Goal: Information Seeking & Learning: Learn about a topic

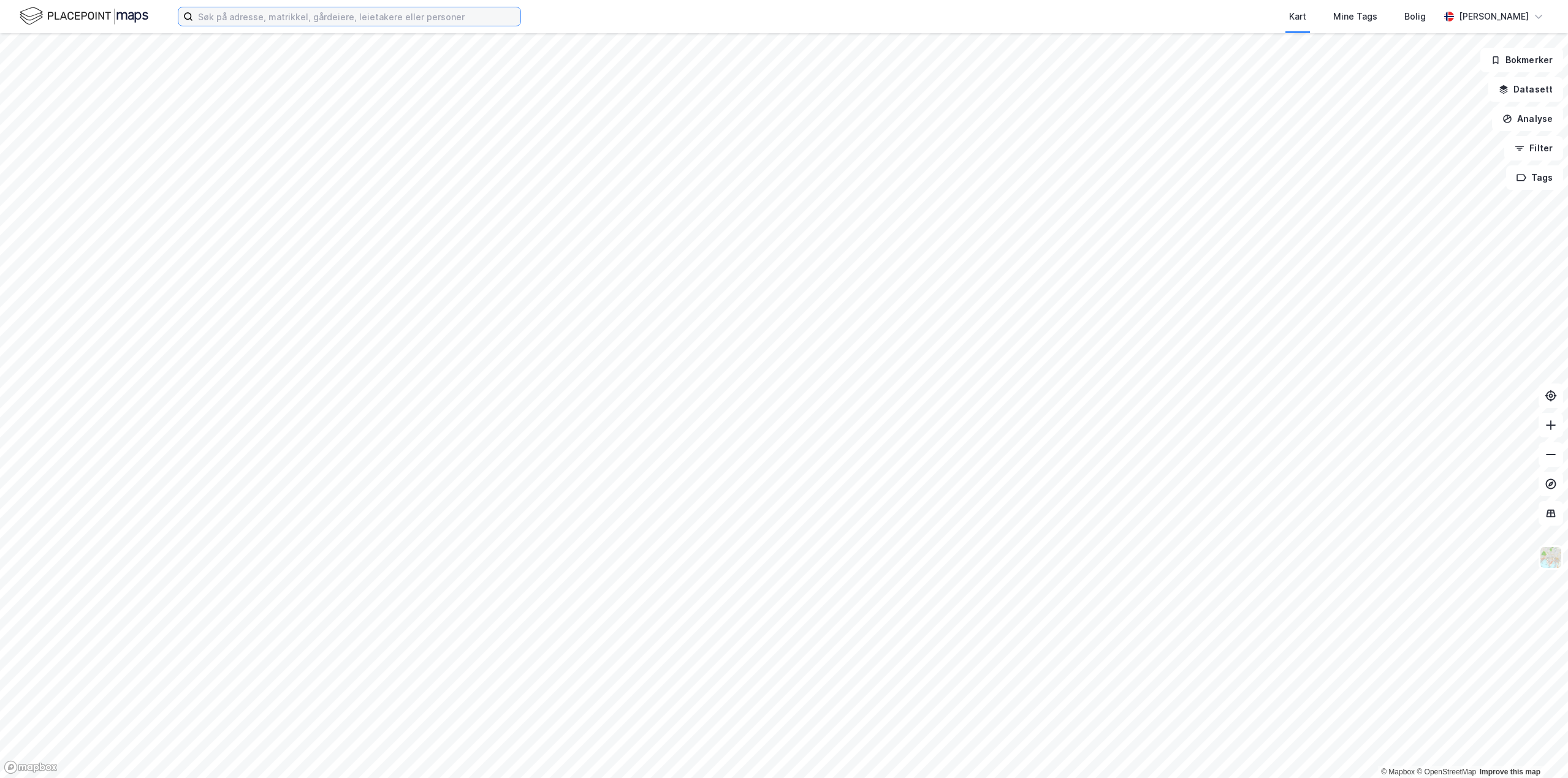
click at [415, 19] on input at bounding box center [357, 17] width 328 height 19
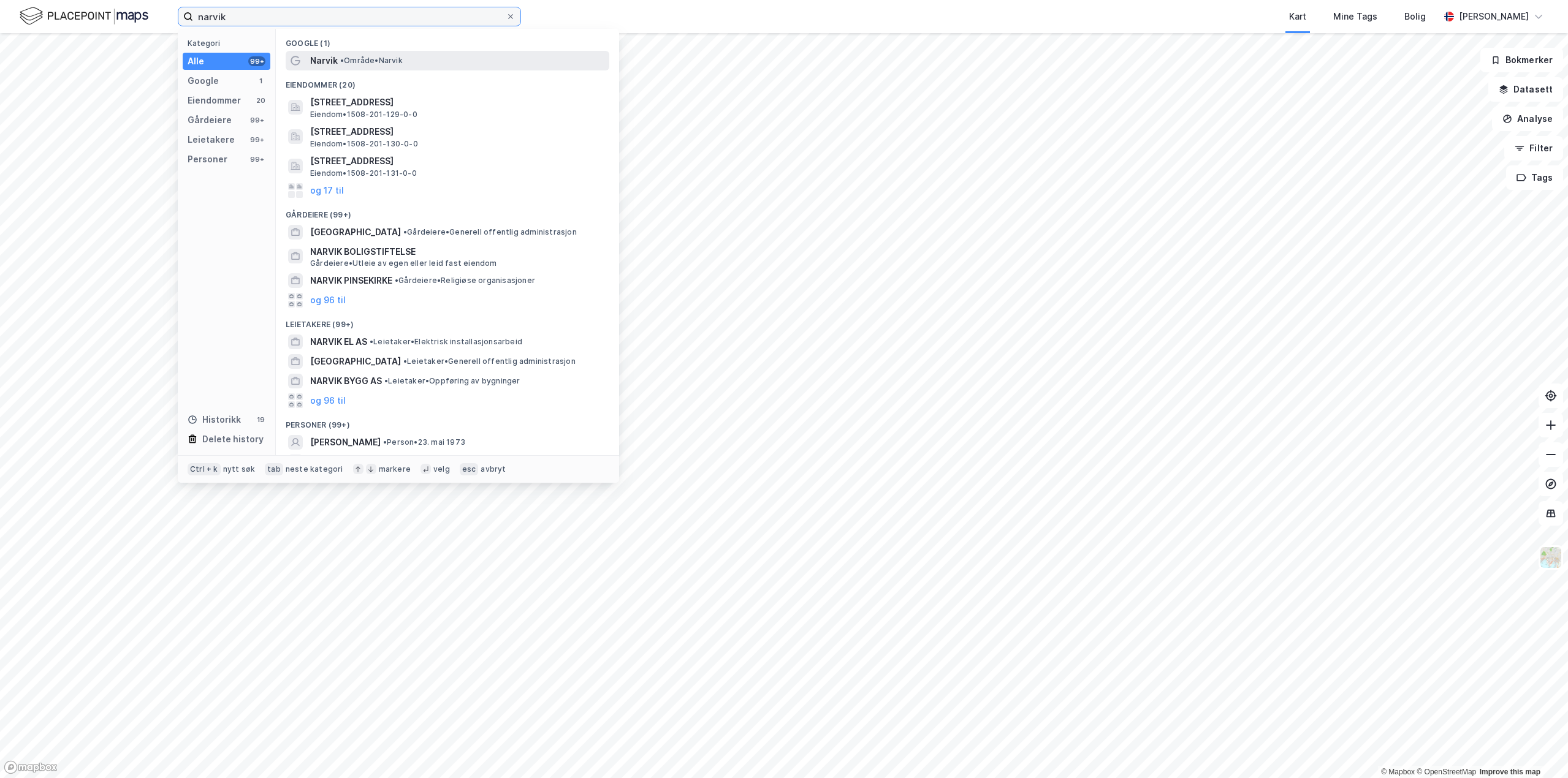
type input "narvik"
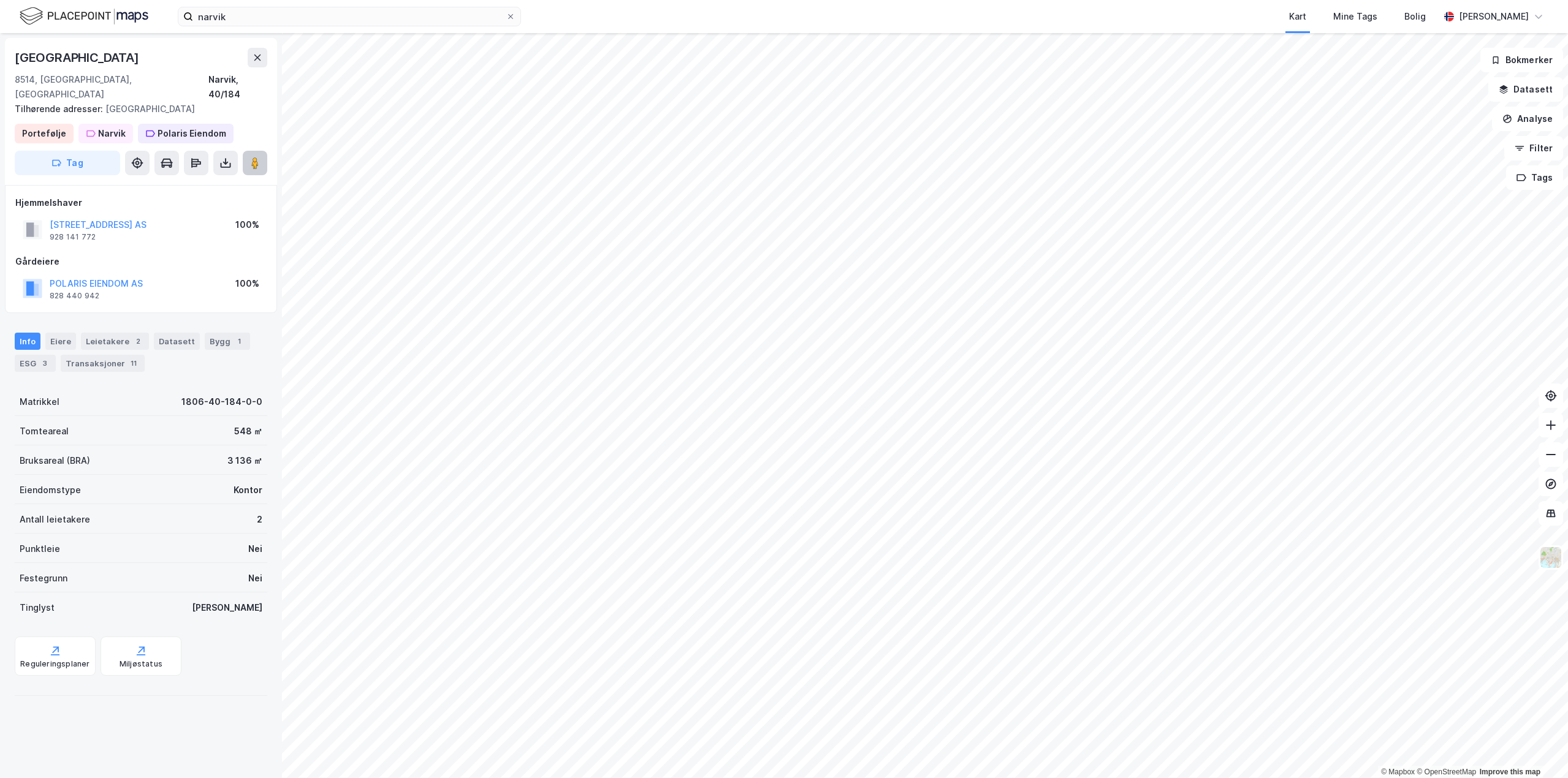
click at [255, 157] on image at bounding box center [255, 163] width 7 height 12
click at [251, 157] on icon at bounding box center [255, 163] width 12 height 12
